Goal: Information Seeking & Learning: Learn about a topic

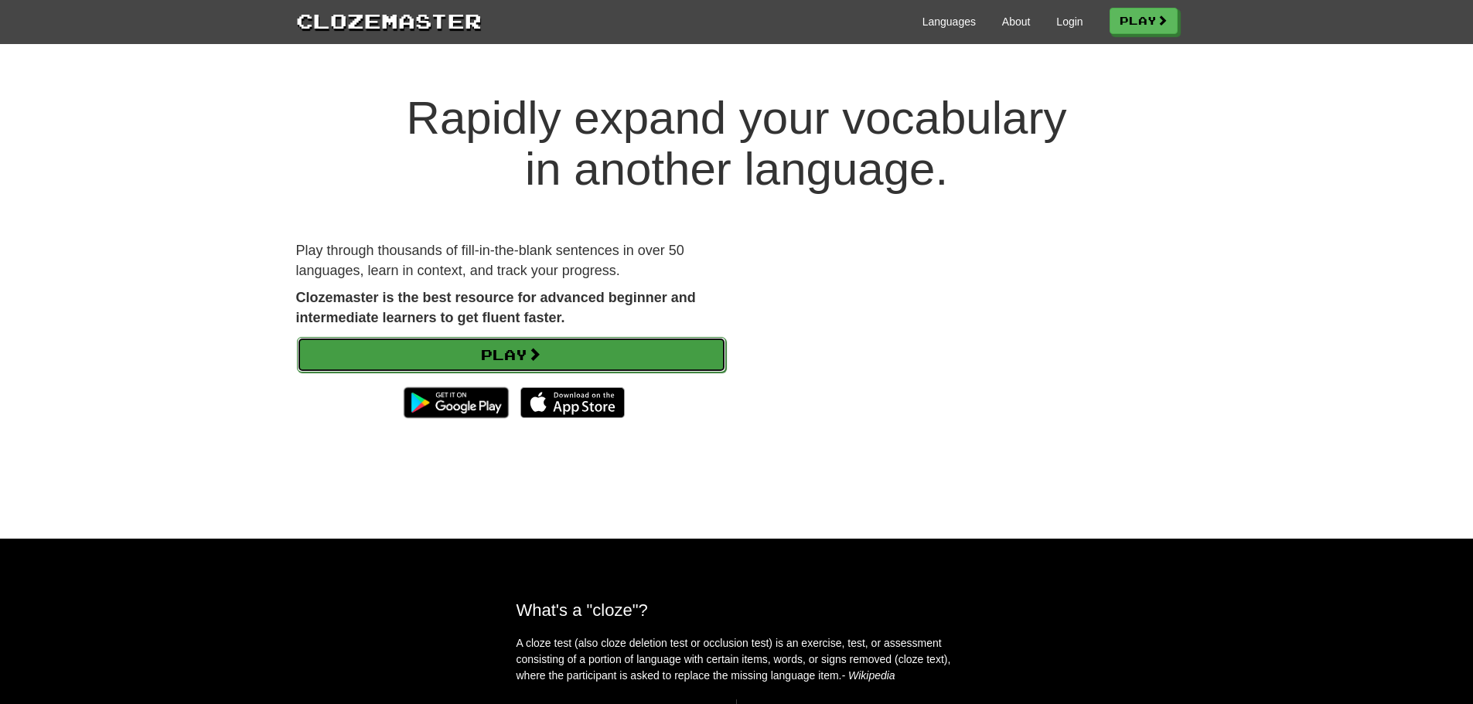
drag, startPoint x: 557, startPoint y: 351, endPoint x: 574, endPoint y: 349, distance: 16.4
click at [558, 351] on link "Play" at bounding box center [511, 355] width 429 height 36
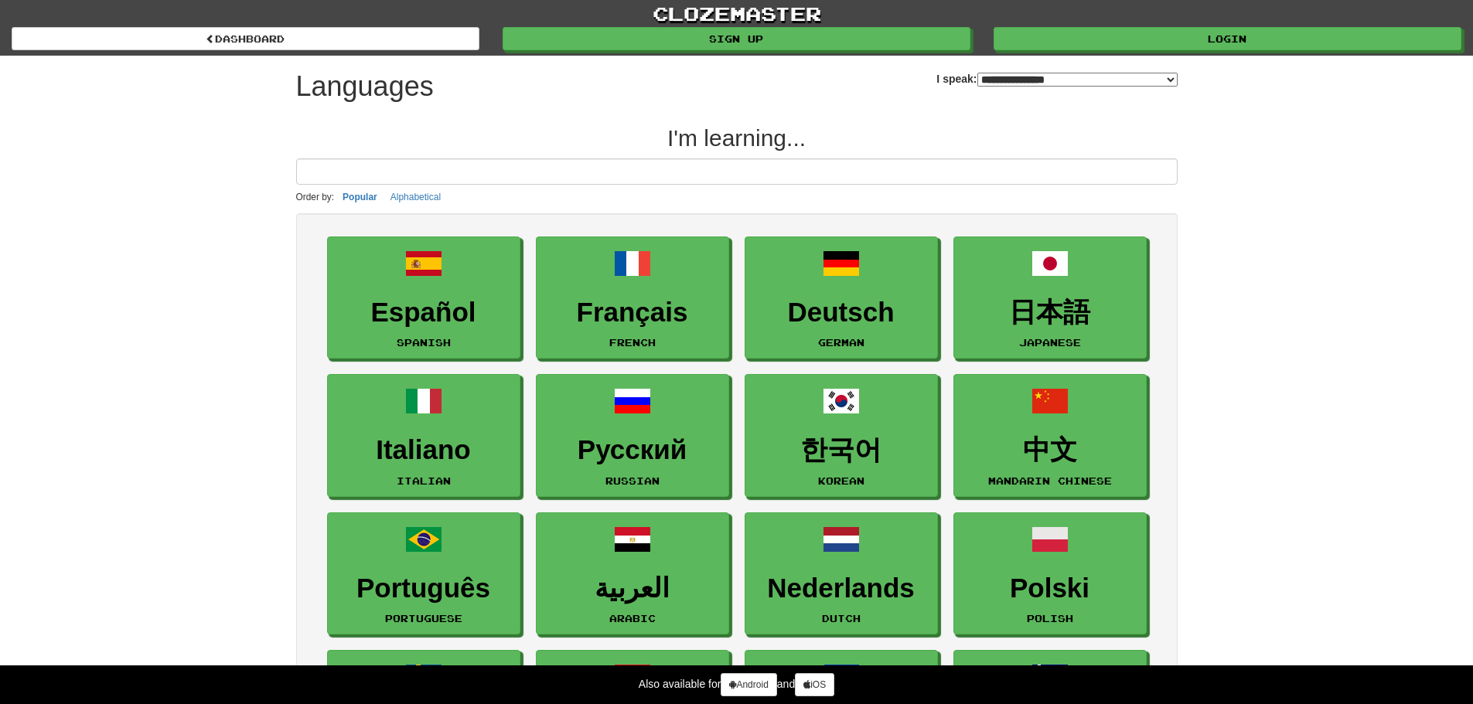
select select "*******"
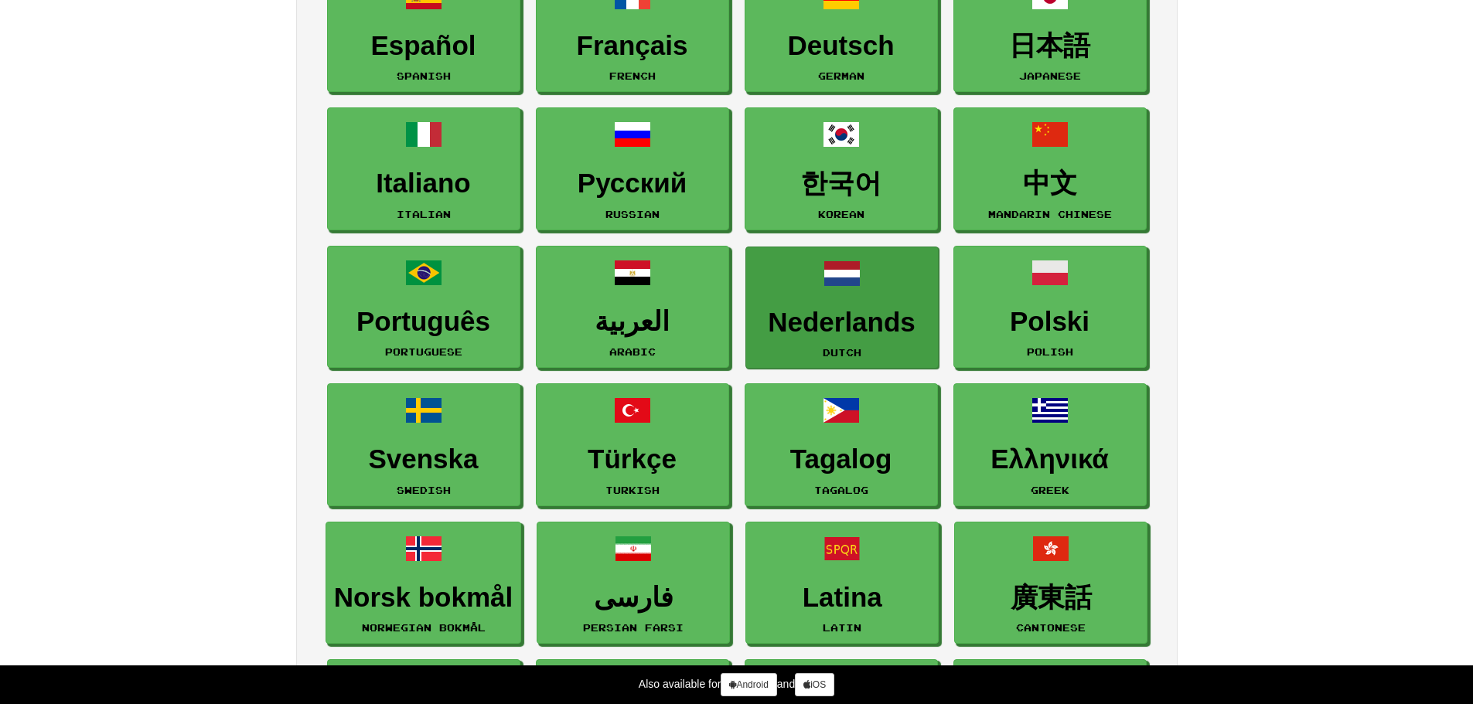
scroll to position [309, 0]
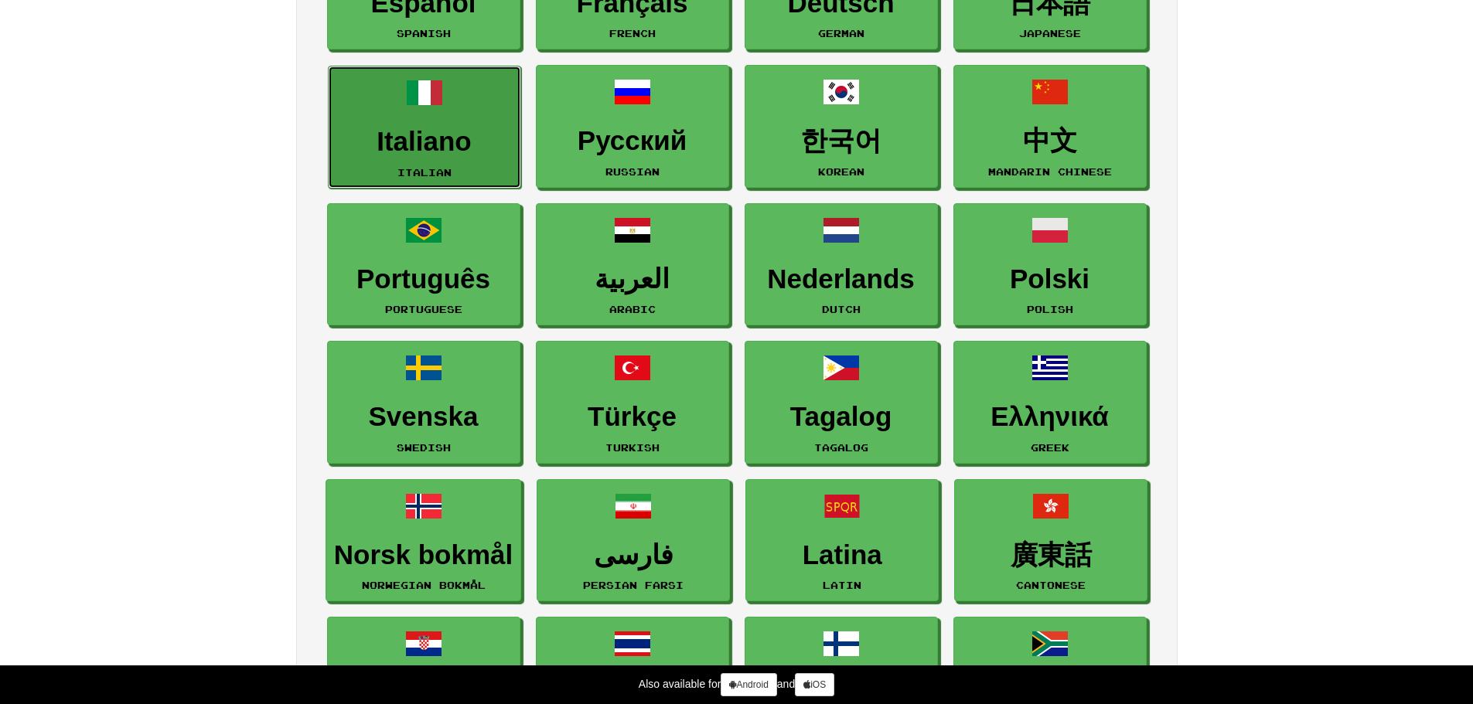
click at [477, 170] on link "Italiano Italian" at bounding box center [424, 127] width 193 height 123
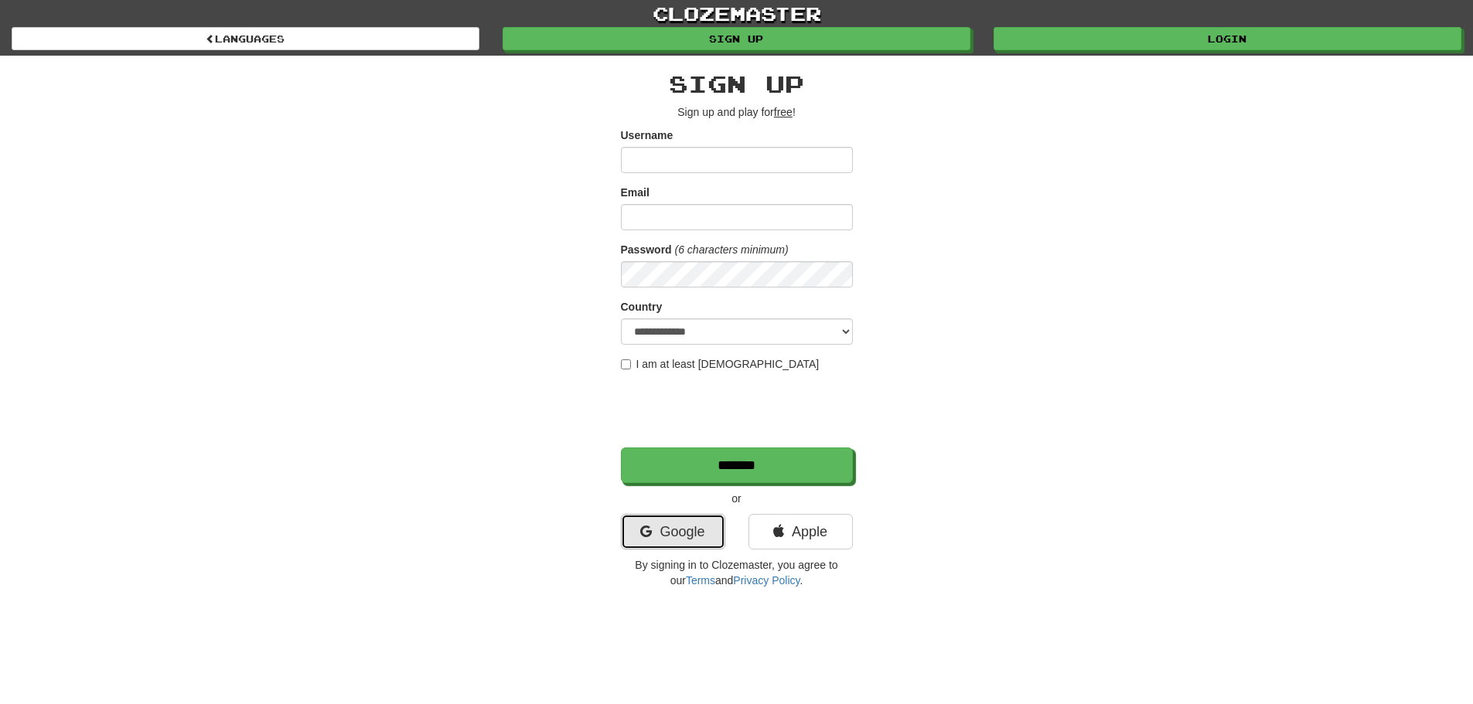
click at [705, 527] on link "Google" at bounding box center [673, 532] width 104 height 36
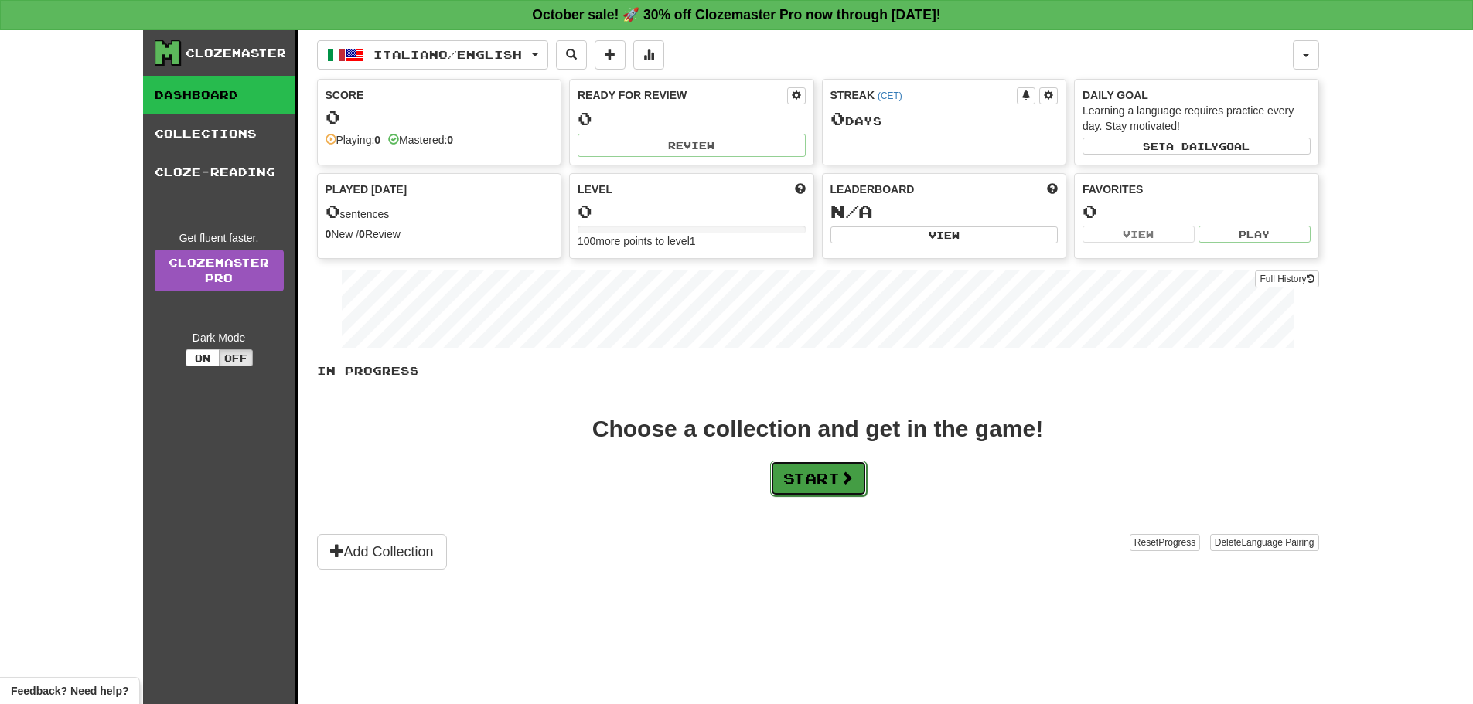
click at [832, 479] on button "Start" at bounding box center [818, 479] width 97 height 36
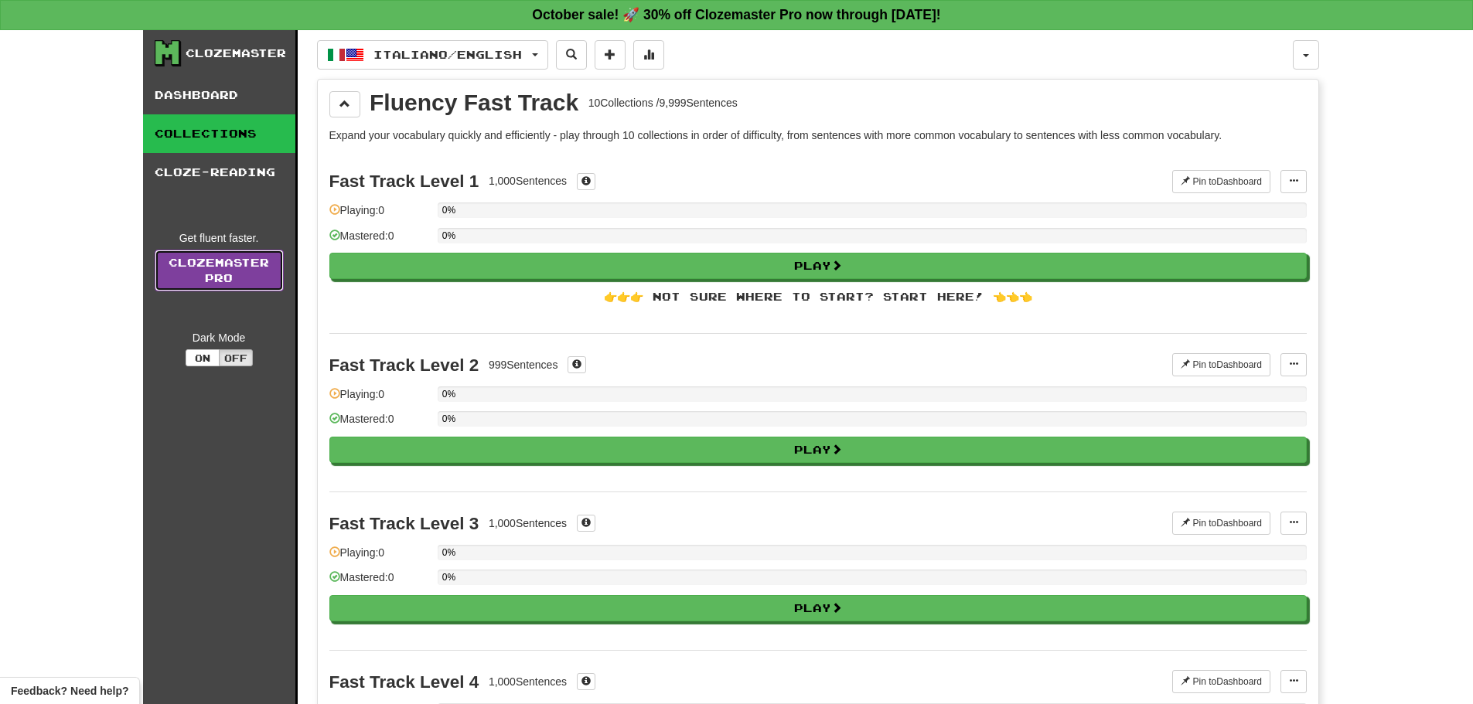
click at [223, 266] on link "Clozemaster Pro" at bounding box center [219, 271] width 129 height 42
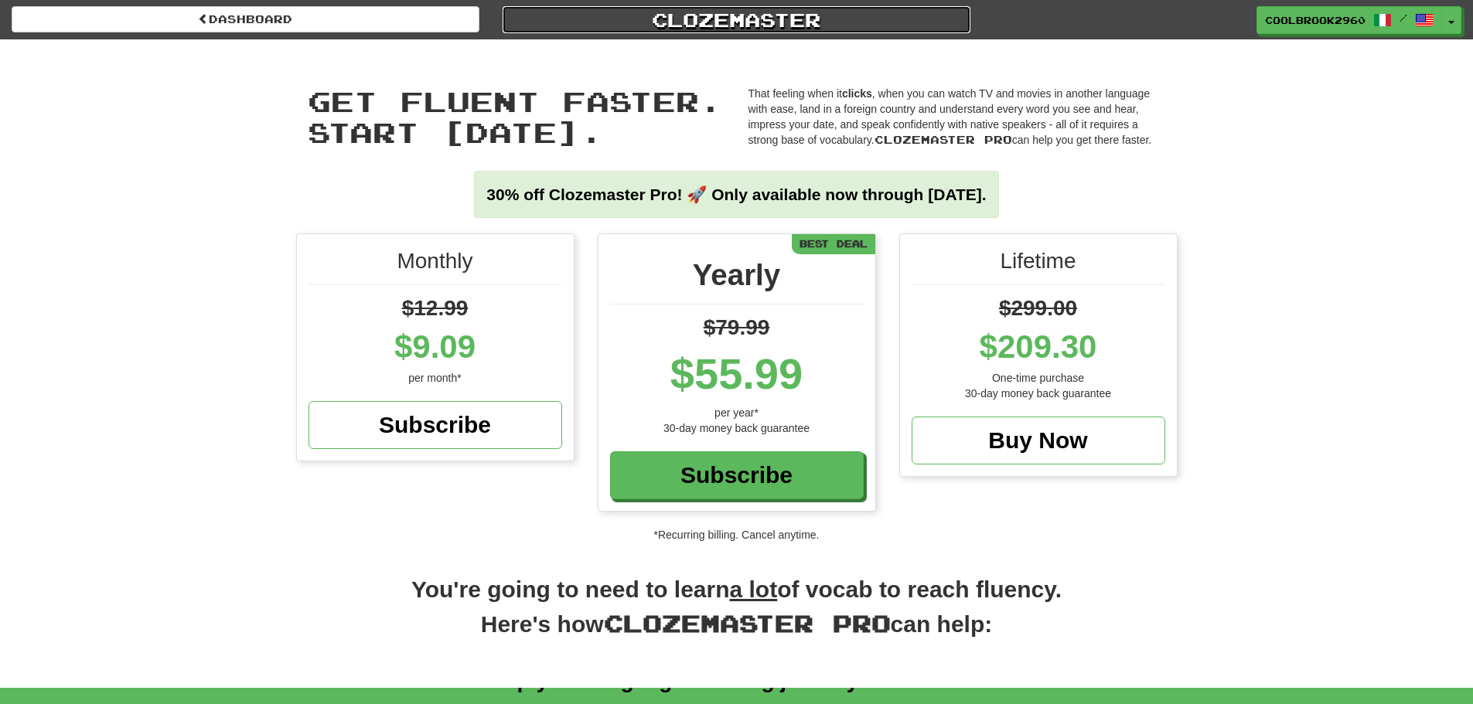
click at [759, 22] on link "Clozemaster" at bounding box center [737, 19] width 468 height 27
